Goal: Task Accomplishment & Management: Use online tool/utility

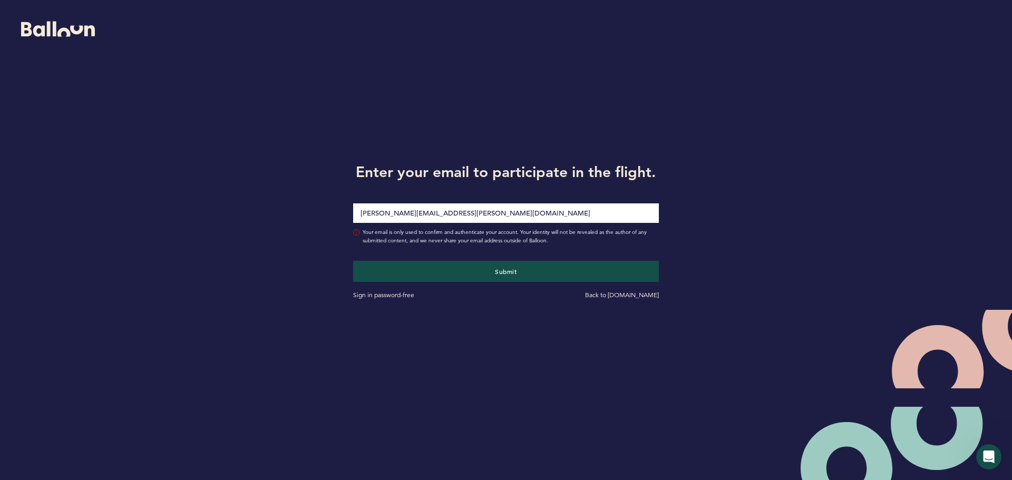
type input "[PERSON_NAME][EMAIL_ADDRESS][PERSON_NAME][DOMAIN_NAME]"
click at [353, 261] on button "Submit" at bounding box center [506, 271] width 306 height 21
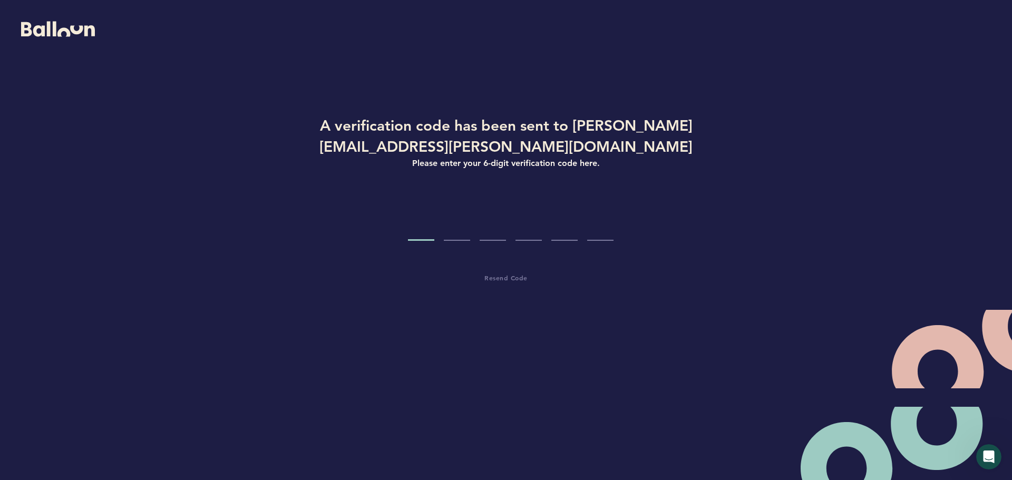
type input "2"
type input "0"
type input "8"
type input "9"
type input "0"
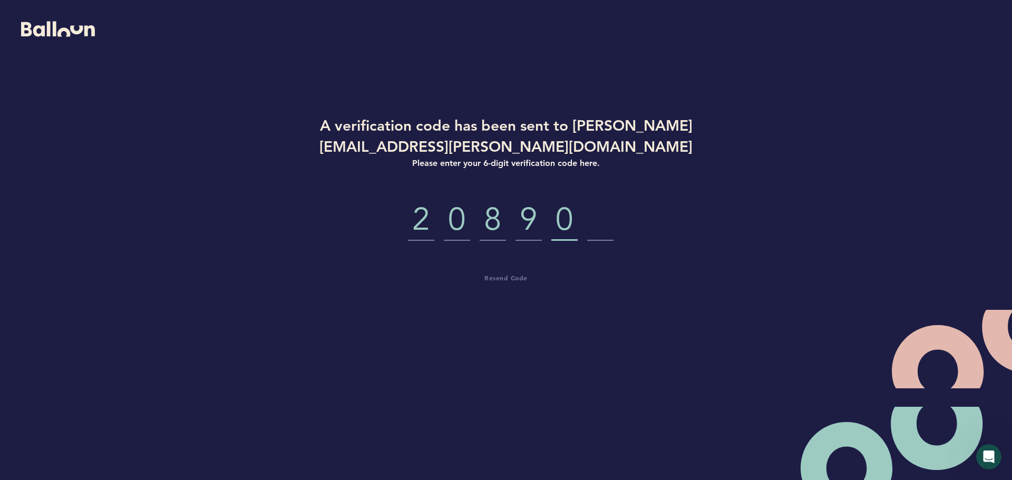
type input "0"
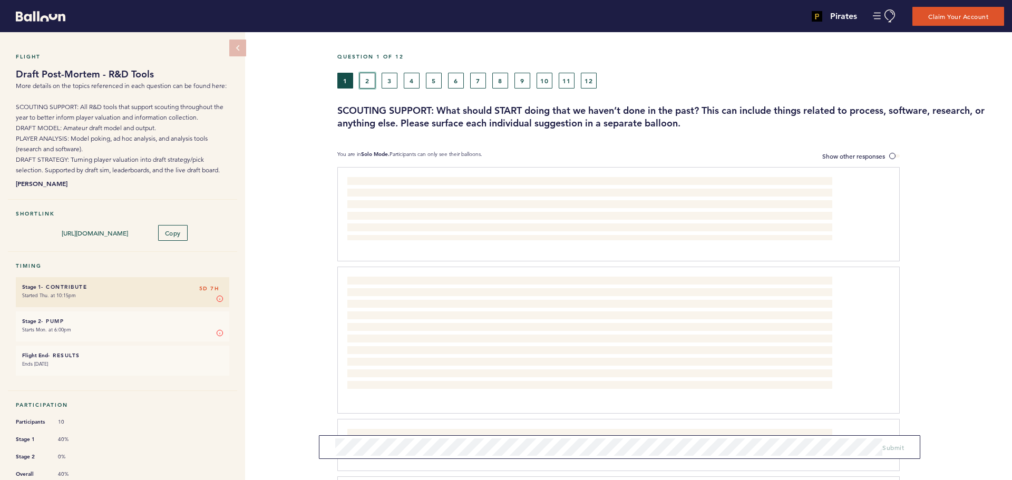
click at [366, 79] on button "2" at bounding box center [367, 81] width 16 height 16
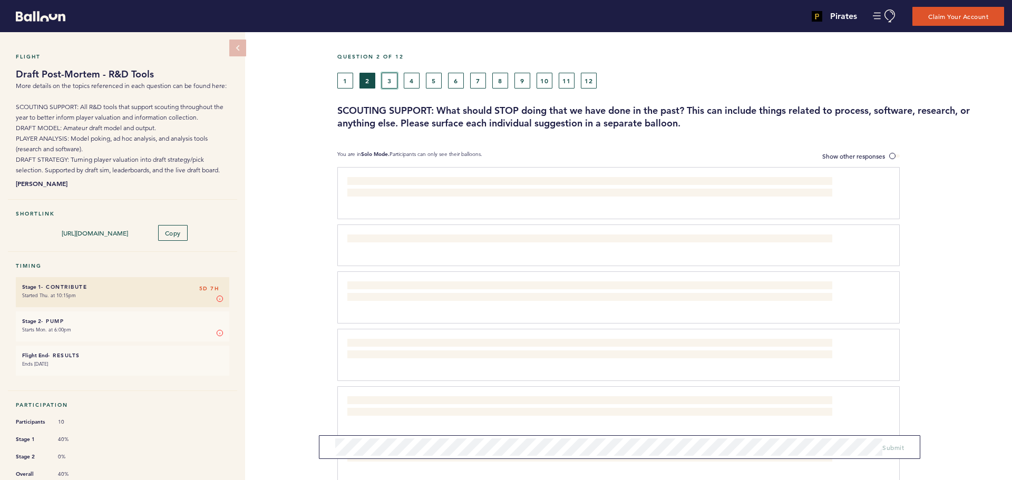
click at [389, 80] on button "3" at bounding box center [389, 81] width 16 height 16
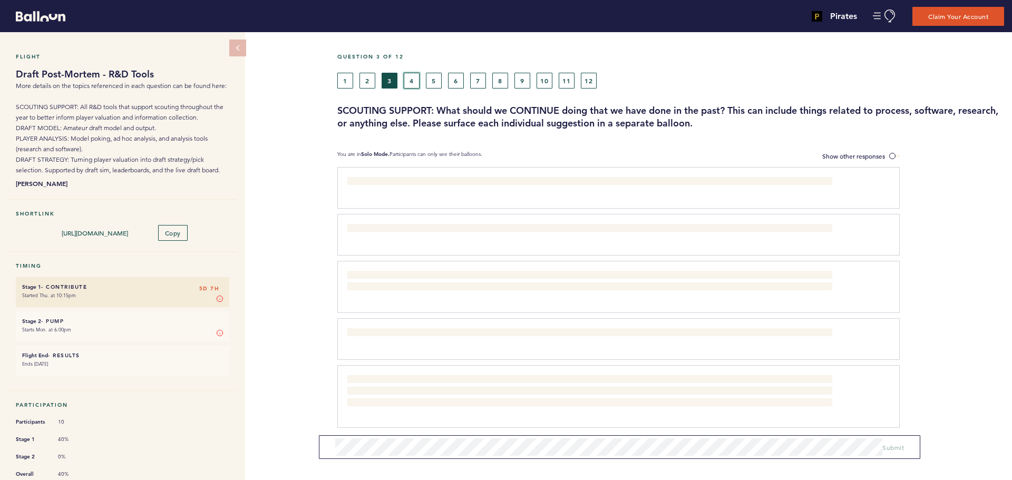
click at [416, 82] on button "4" at bounding box center [412, 81] width 16 height 16
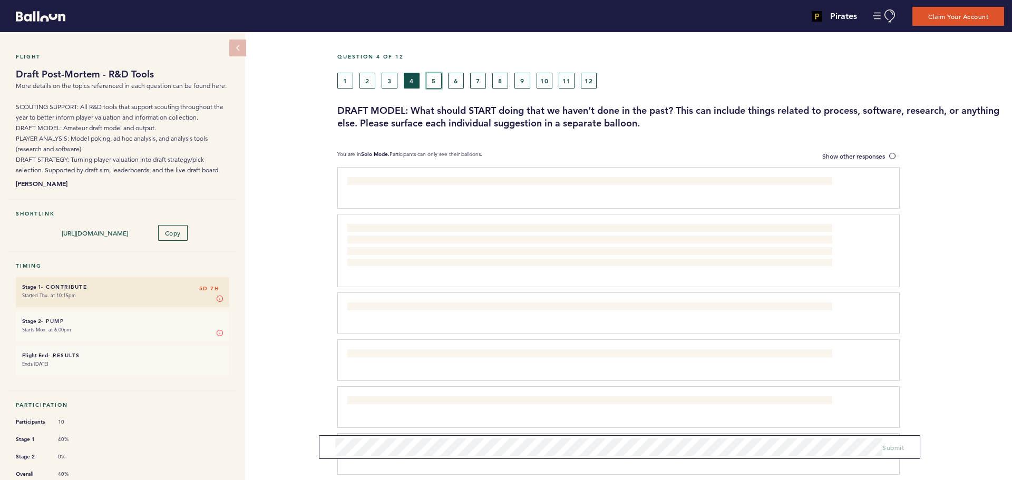
click at [435, 80] on button "5" at bounding box center [434, 81] width 16 height 16
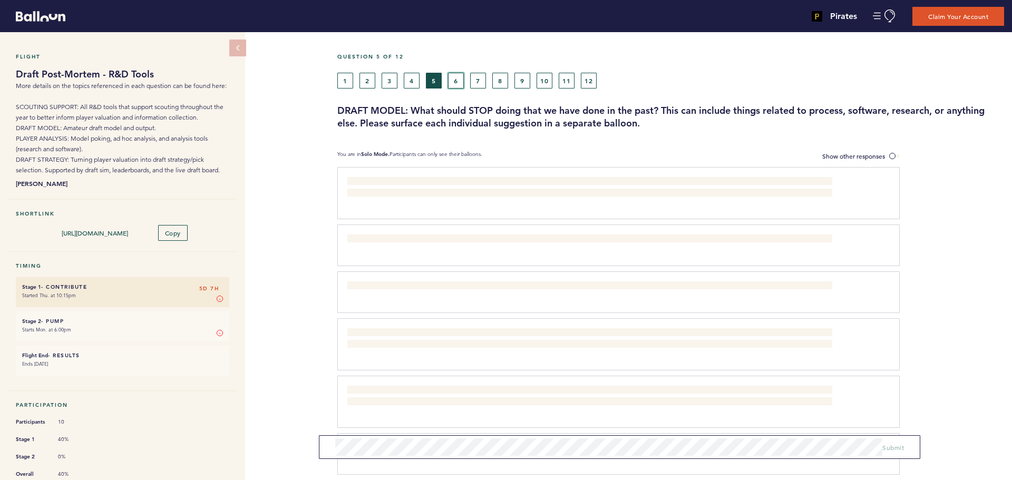
click at [451, 74] on button "6" at bounding box center [456, 81] width 16 height 16
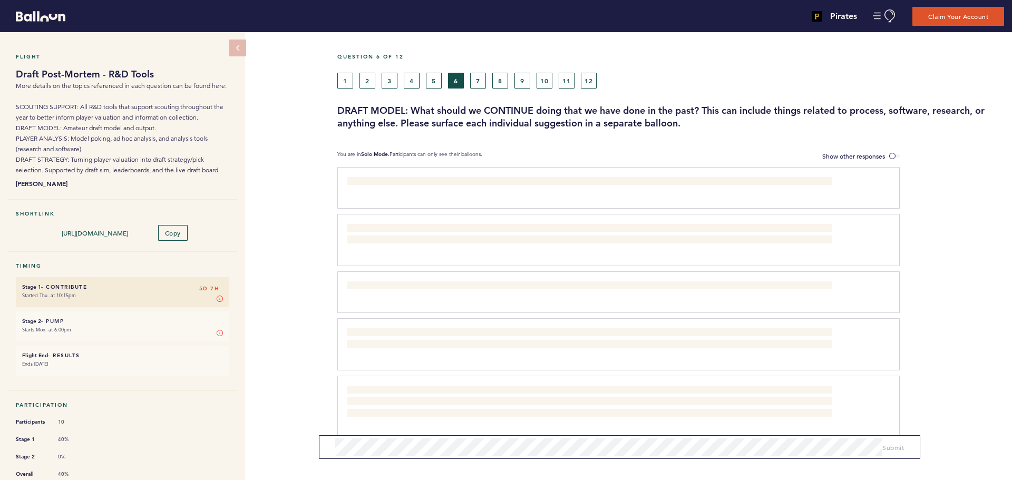
click at [469, 74] on div "1 2 3 4 5 6 7 8 9 10 11 12" at bounding box center [585, 81] width 496 height 16
click at [474, 75] on button "7" at bounding box center [478, 81] width 16 height 16
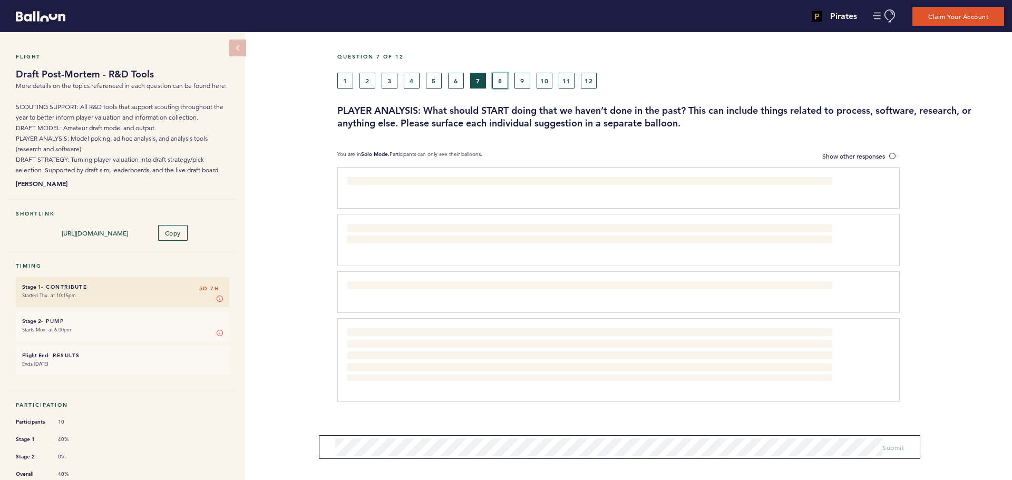
click at [492, 77] on button "8" at bounding box center [500, 81] width 16 height 16
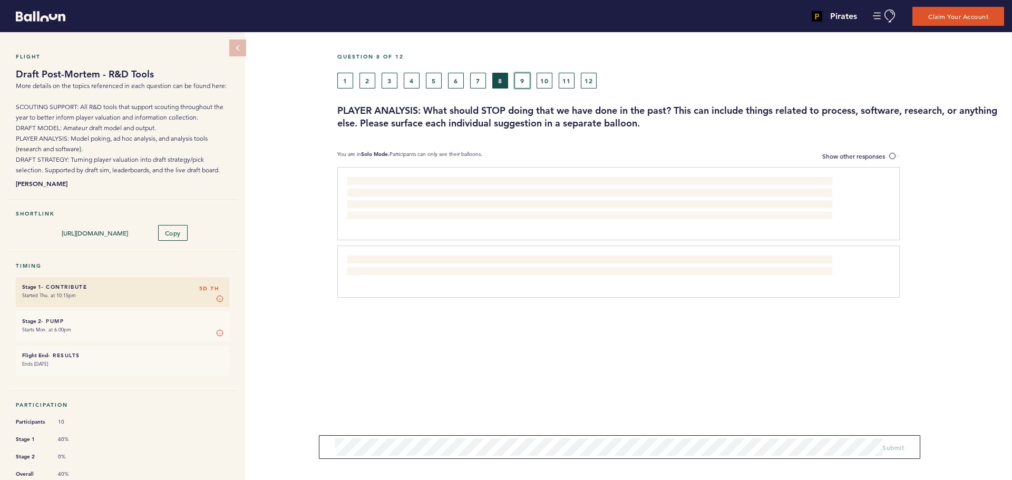
click at [524, 83] on button "9" at bounding box center [522, 81] width 16 height 16
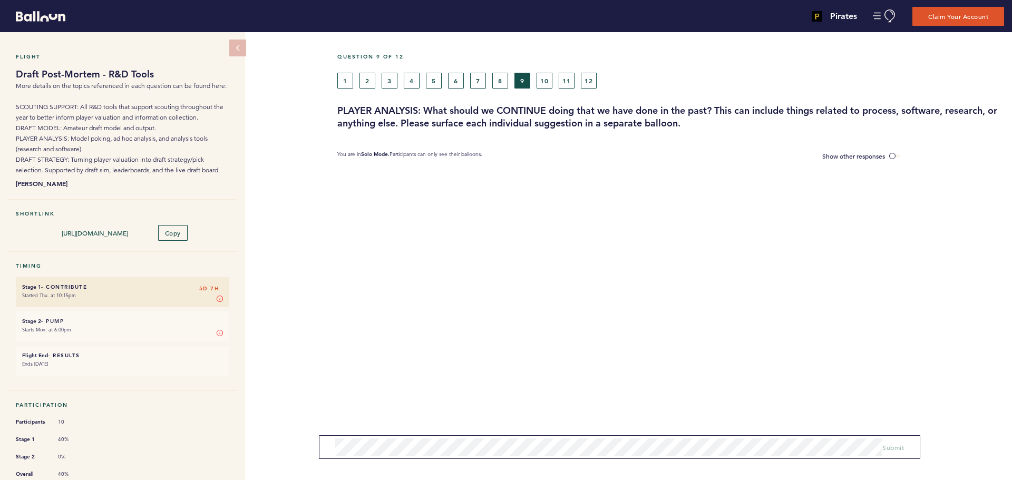
click at [535, 83] on div "1 2 3 4 5 6 7 8 9 10 11 12" at bounding box center [585, 81] width 496 height 16
click at [542, 82] on button "10" at bounding box center [544, 81] width 16 height 16
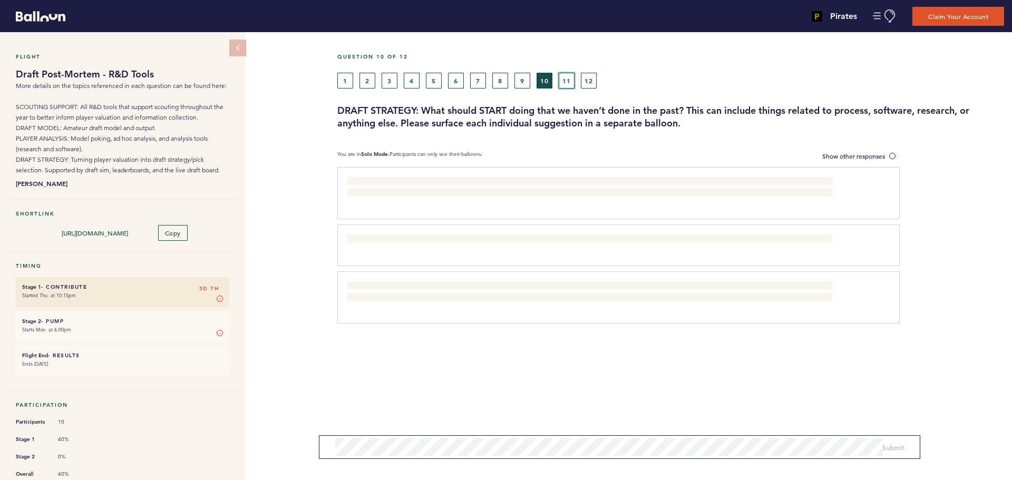
click at [566, 83] on button "11" at bounding box center [566, 81] width 16 height 16
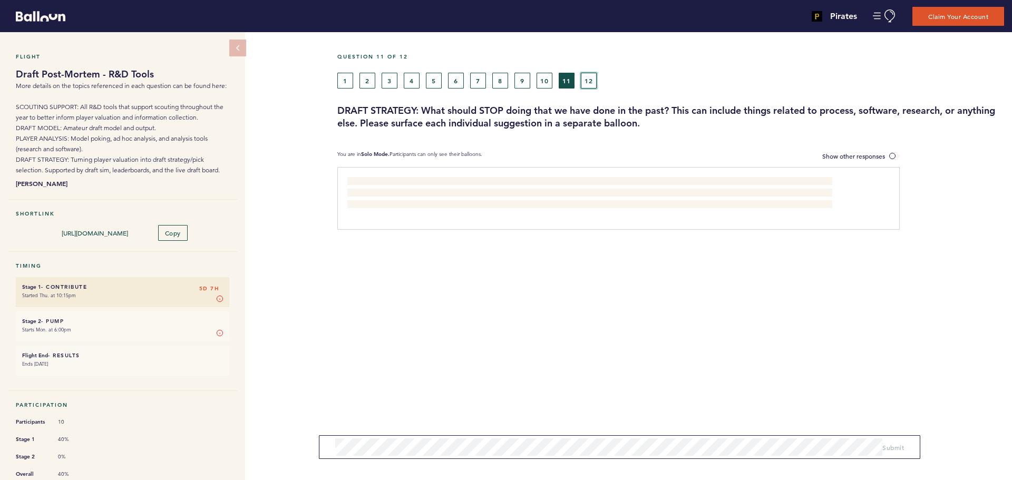
click at [584, 83] on button "12" at bounding box center [589, 81] width 16 height 16
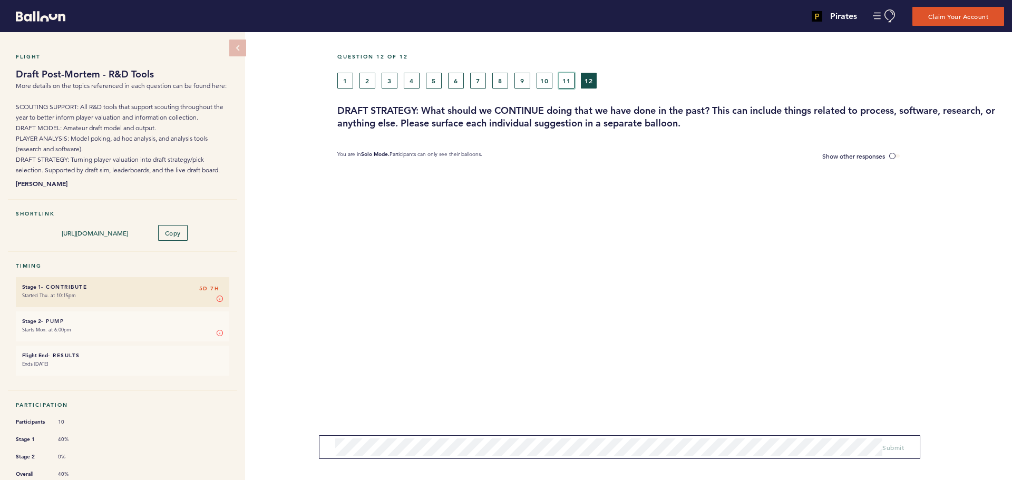
click at [566, 84] on button "11" at bounding box center [566, 81] width 16 height 16
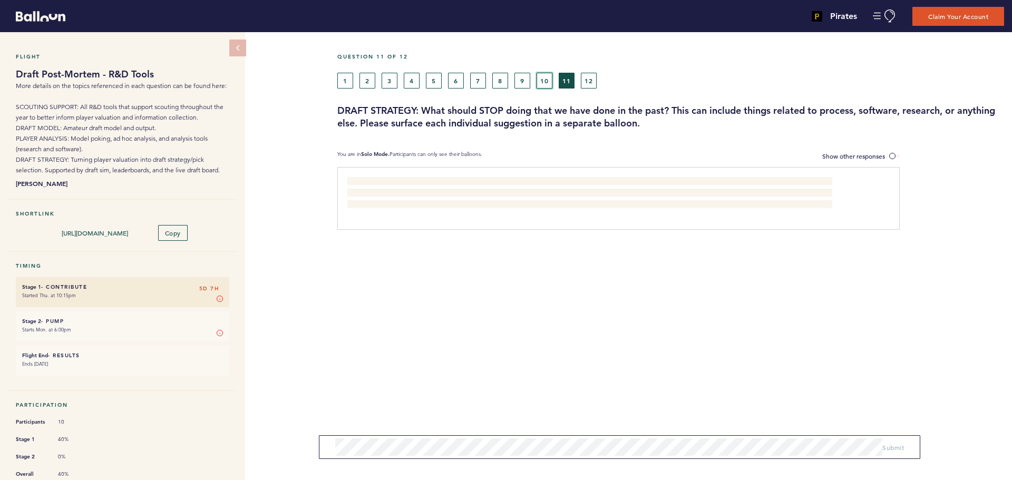
click at [548, 81] on button "10" at bounding box center [544, 81] width 16 height 16
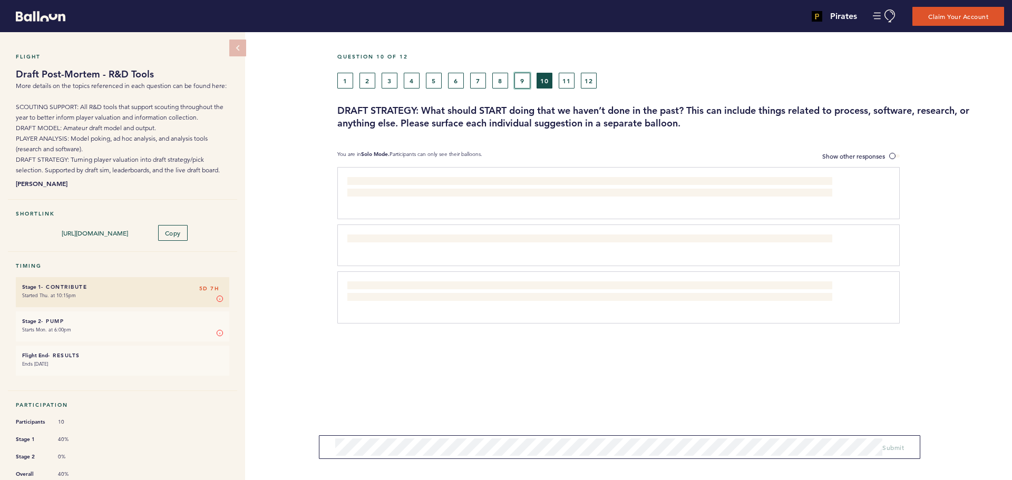
click at [525, 80] on button "9" at bounding box center [522, 81] width 16 height 16
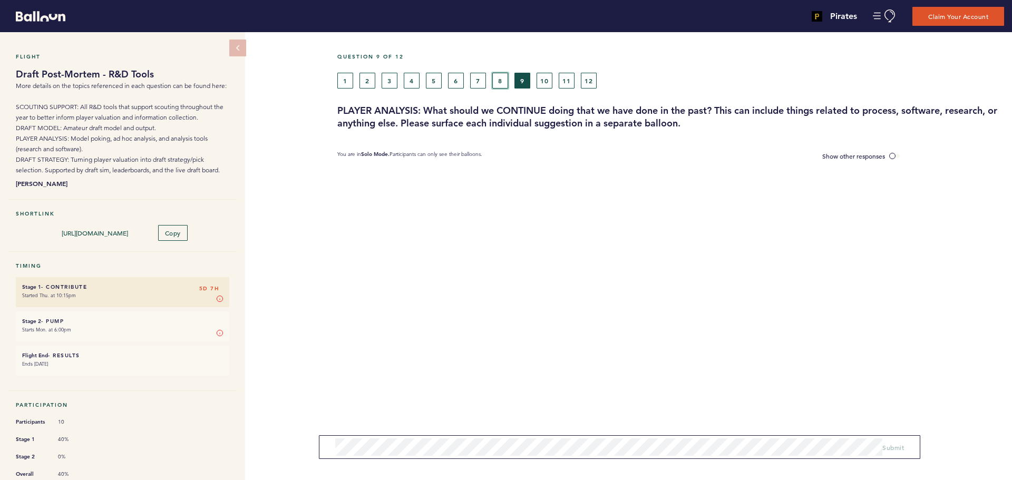
click at [499, 79] on button "8" at bounding box center [500, 81] width 16 height 16
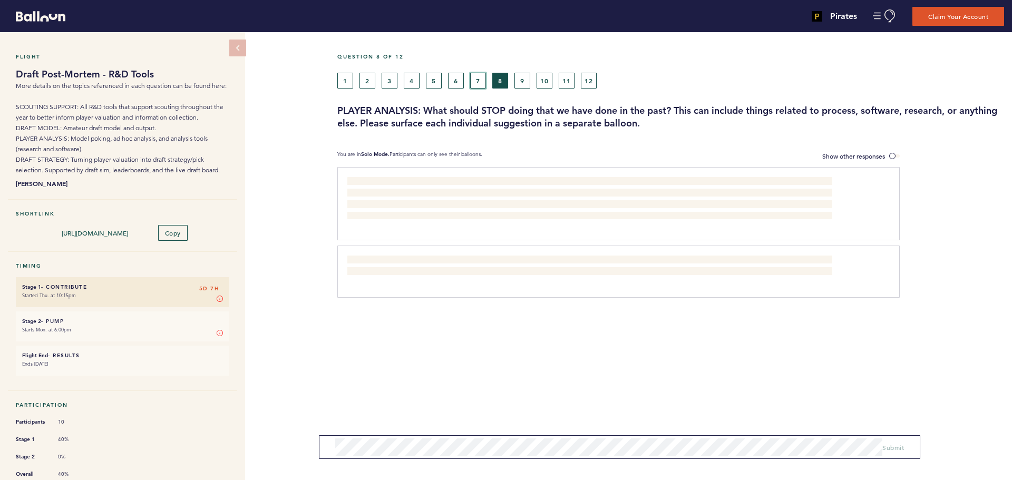
click at [479, 78] on button "7" at bounding box center [478, 81] width 16 height 16
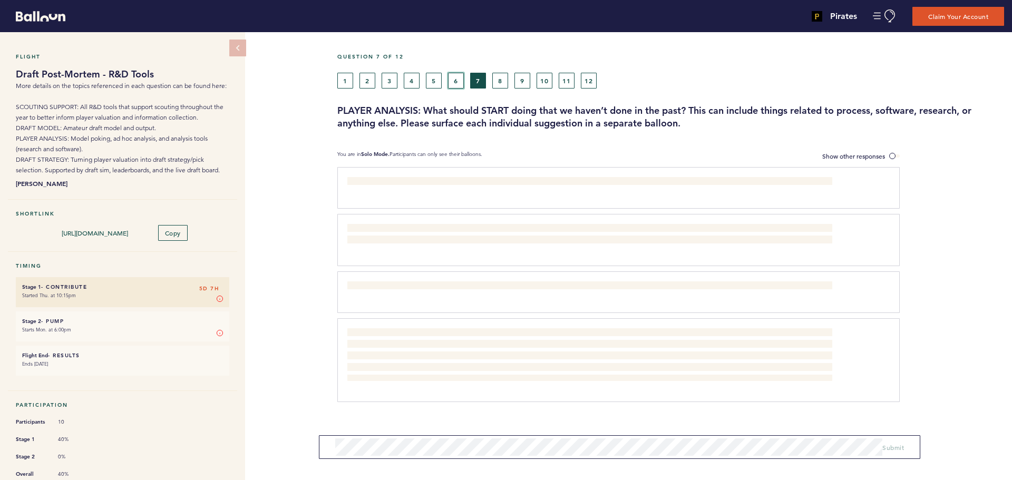
click at [461, 79] on button "6" at bounding box center [456, 81] width 16 height 16
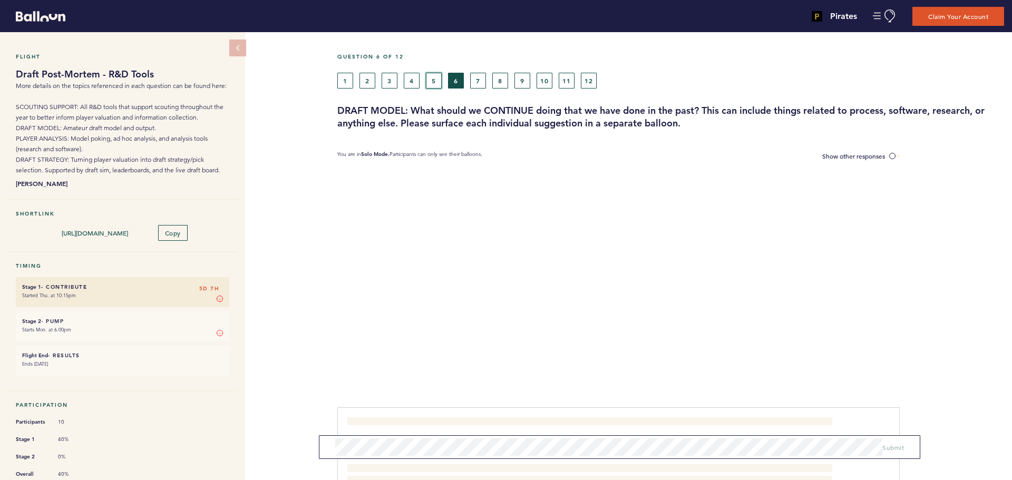
click at [435, 77] on button "5" at bounding box center [434, 81] width 16 height 16
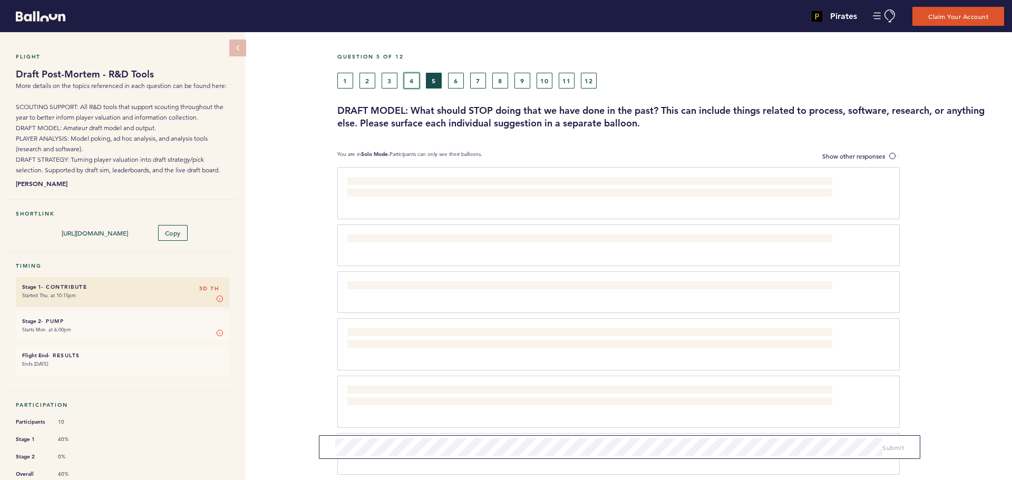
click at [408, 75] on button "4" at bounding box center [412, 81] width 16 height 16
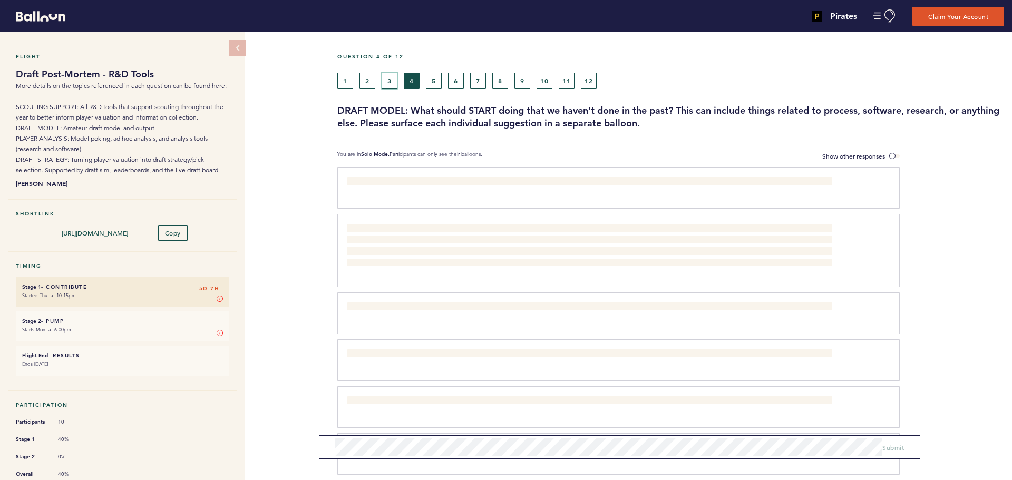
click at [391, 75] on button "3" at bounding box center [389, 81] width 16 height 16
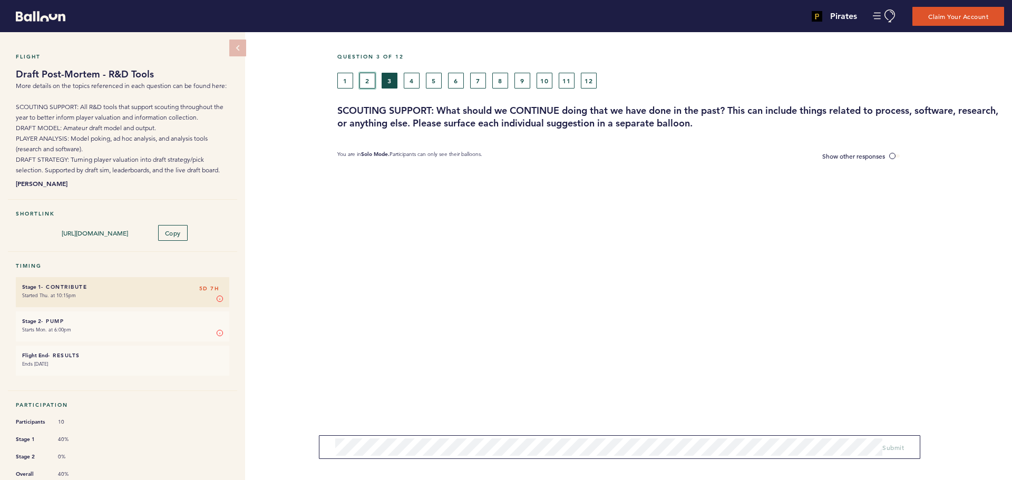
click at [369, 77] on button "2" at bounding box center [367, 81] width 16 height 16
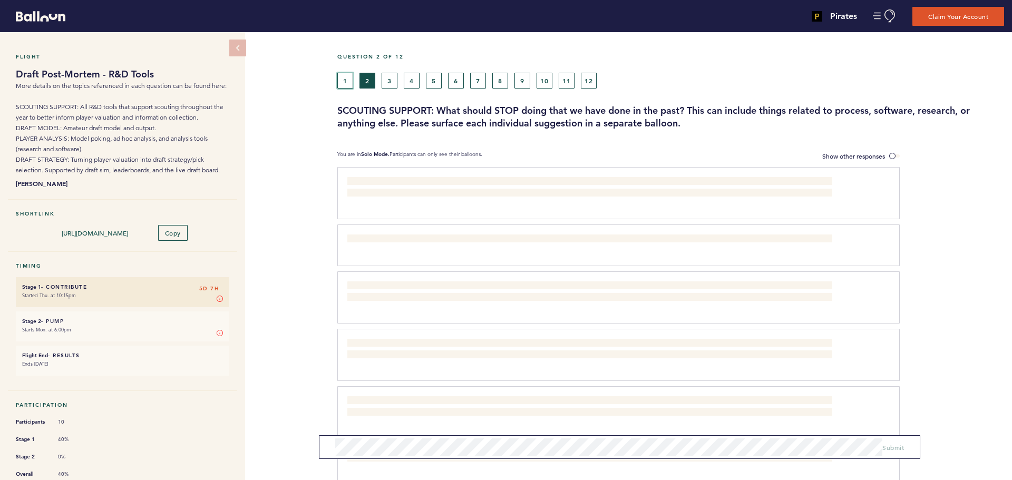
click at [339, 79] on button "1" at bounding box center [345, 81] width 16 height 16
